Goal: Task Accomplishment & Management: Manage account settings

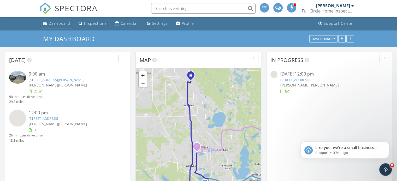
click at [60, 23] on div "Dashboard" at bounding box center [60, 23] width 22 height 5
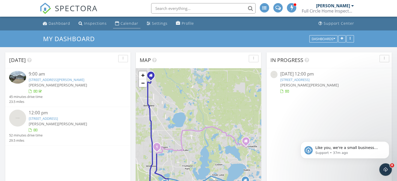
click at [135, 27] on link "Calendar" at bounding box center [126, 24] width 27 height 10
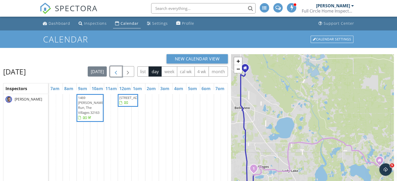
click at [119, 73] on span "button" at bounding box center [116, 72] width 6 height 6
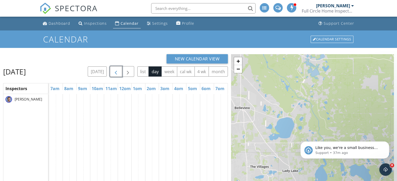
click at [119, 70] on span "button" at bounding box center [116, 72] width 6 height 6
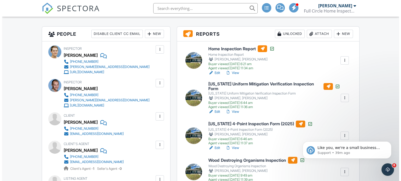
scroll to position [130, 0]
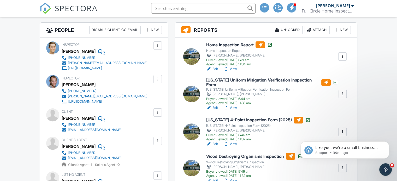
click at [320, 30] on div "Attach" at bounding box center [317, 30] width 25 height 8
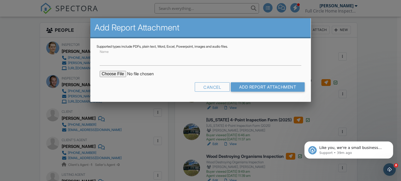
click at [124, 74] on input "file" at bounding box center [144, 74] width 89 height 6
type input "C:\fakepath\WDO_5193_NW_61st_Ave_EDUARDO_SAMPER_09262025.pdf"
click at [130, 56] on input "Name" at bounding box center [201, 59] width 202 height 13
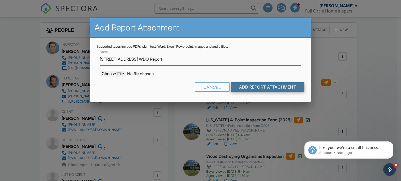
type input "5193 NW 61st Ave WDO Report"
click at [259, 86] on input "Add Report Attachment" at bounding box center [268, 86] width 74 height 9
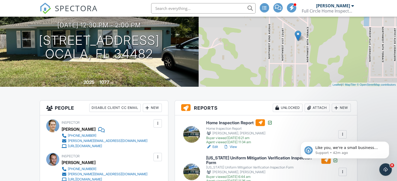
scroll to position [52, 0]
click at [72, 12] on span "SPECTORA" at bounding box center [76, 8] width 43 height 11
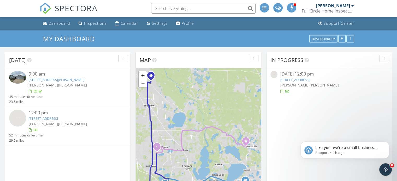
click at [69, 80] on link "1469 Knudson Run, The Villages, FL 32163" at bounding box center [57, 80] width 56 height 5
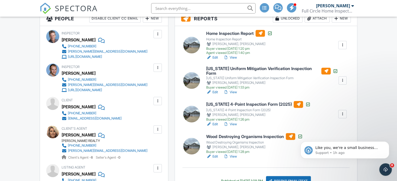
scroll to position [157, 0]
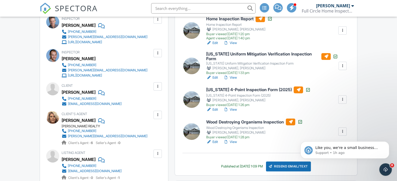
click at [234, 107] on link "View" at bounding box center [230, 109] width 14 height 5
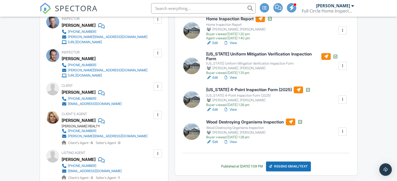
click at [235, 107] on link "View" at bounding box center [230, 109] width 14 height 5
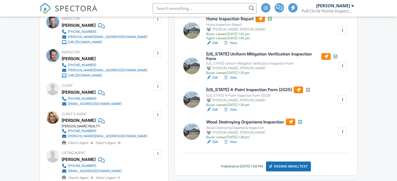
click at [239, 43] on div "Edit View" at bounding box center [239, 42] width 66 height 5
click at [234, 45] on link "View" at bounding box center [230, 42] width 14 height 5
